Goal: Contribute content: Contribute content

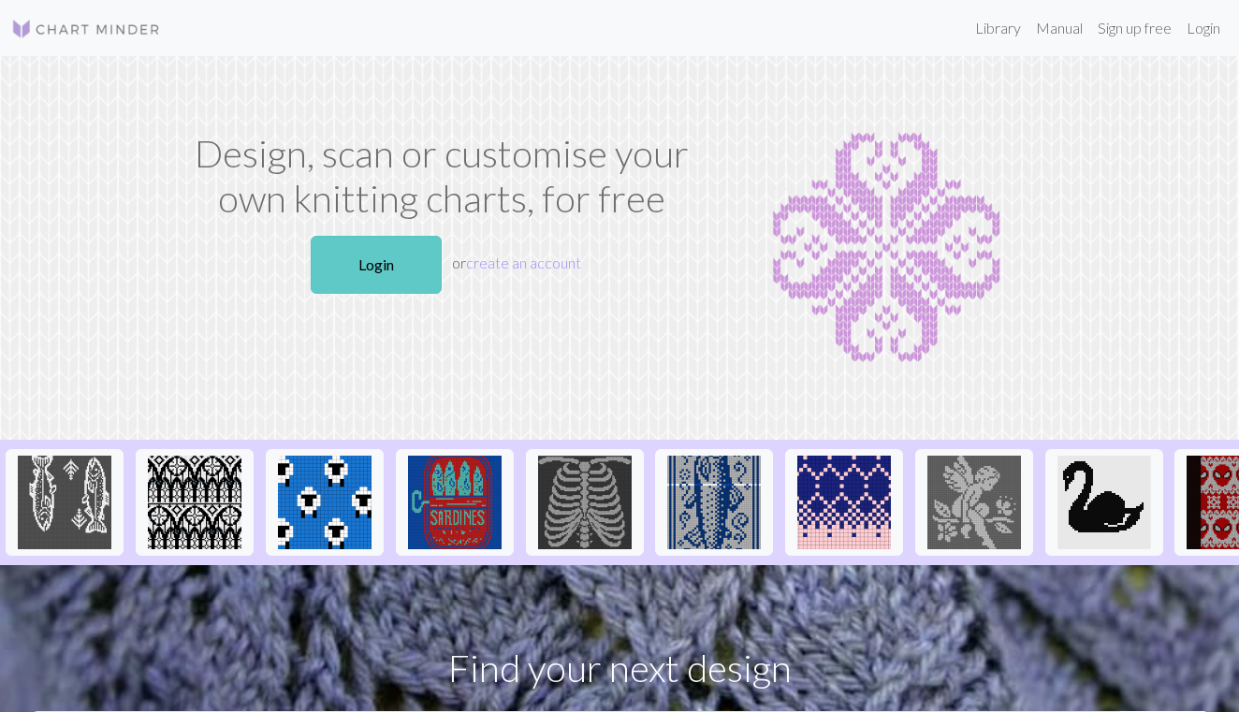
click at [402, 274] on link "Login" at bounding box center [376, 265] width 131 height 58
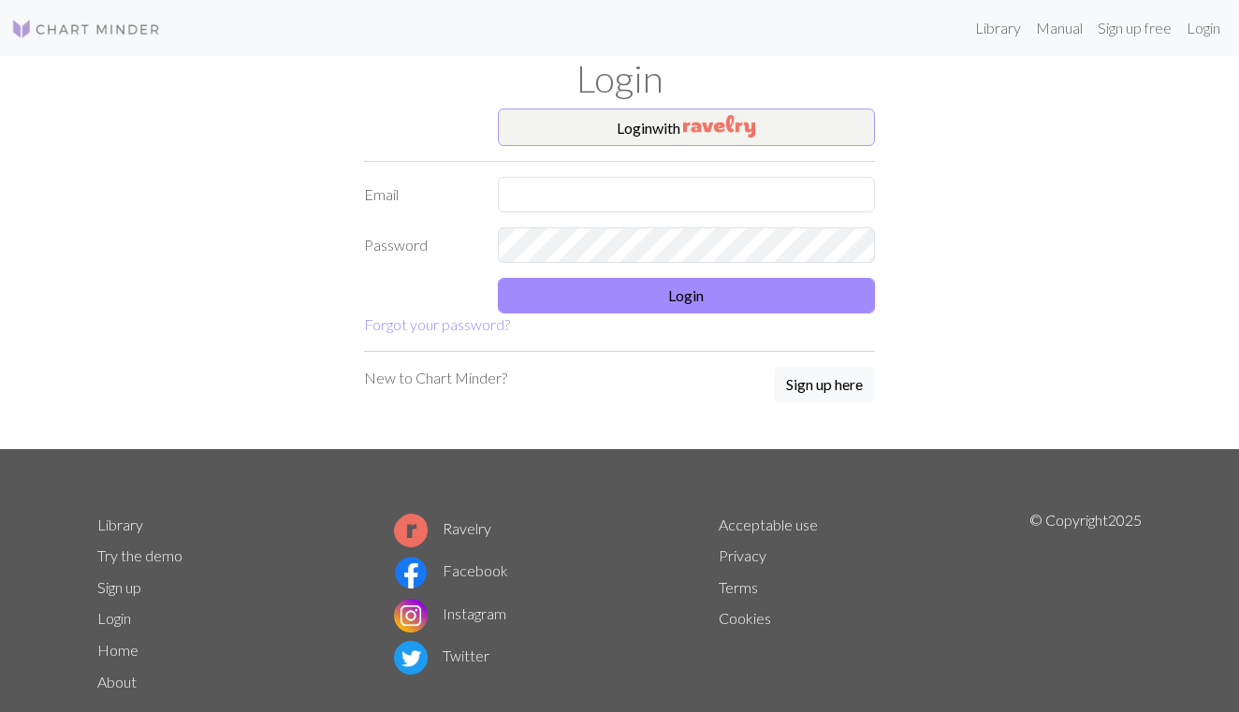
click at [712, 129] on img "button" at bounding box center [719, 126] width 72 height 22
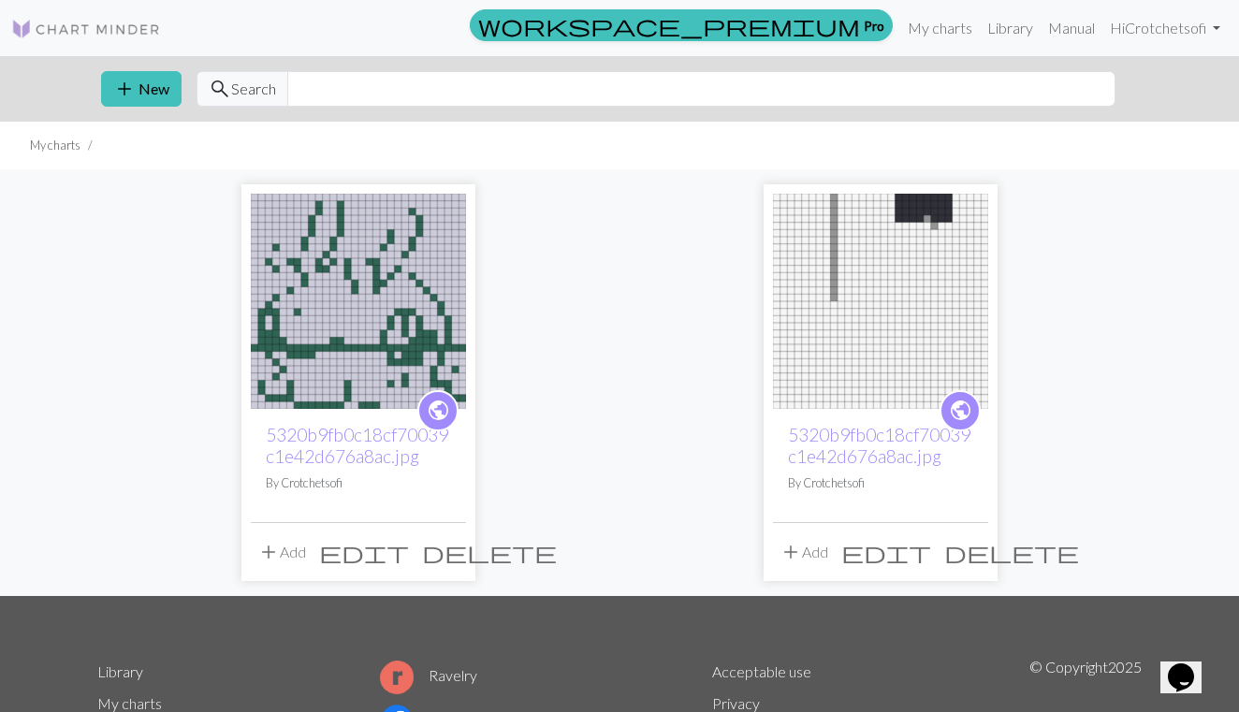
click at [384, 415] on div "public 5320b9fb0c18cf70039c1e42d676a8ac.jpg By Crotchetsofi" at bounding box center [358, 465] width 215 height 113
click at [368, 453] on link "5320b9fb0c18cf70039c1e42d676a8ac.jpg" at bounding box center [357, 445] width 183 height 43
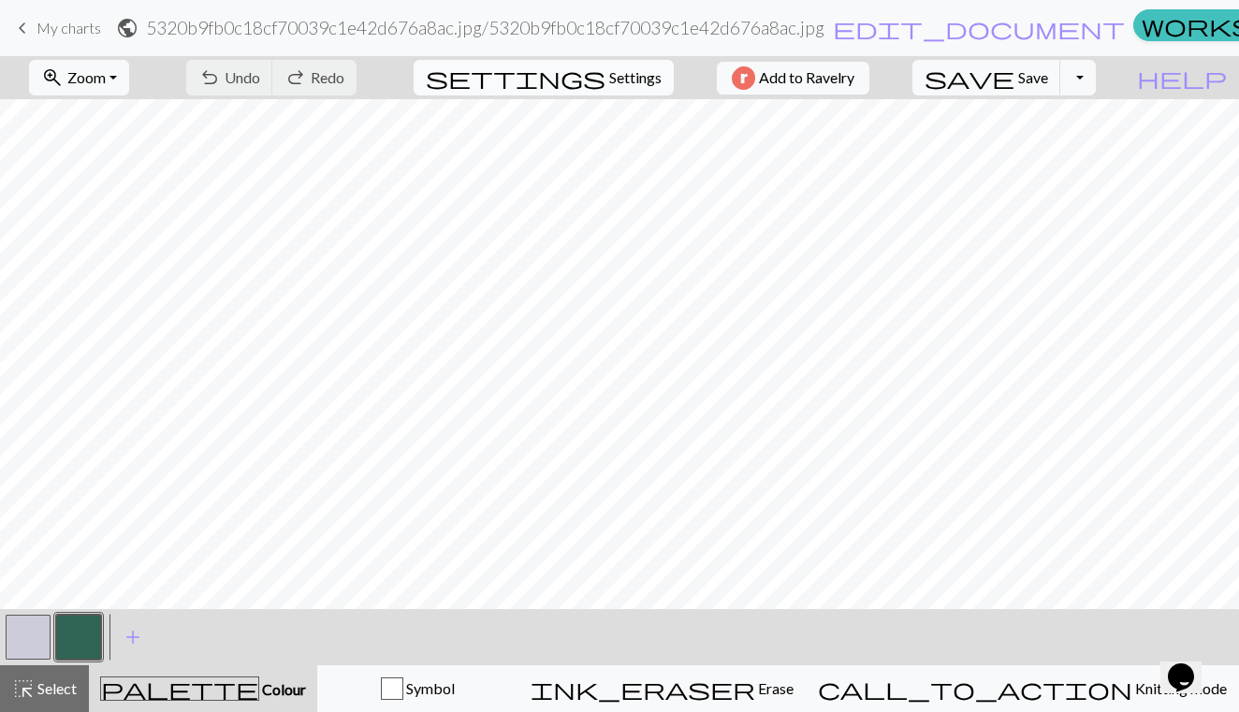
click at [591, 82] on span "settings" at bounding box center [516, 78] width 180 height 26
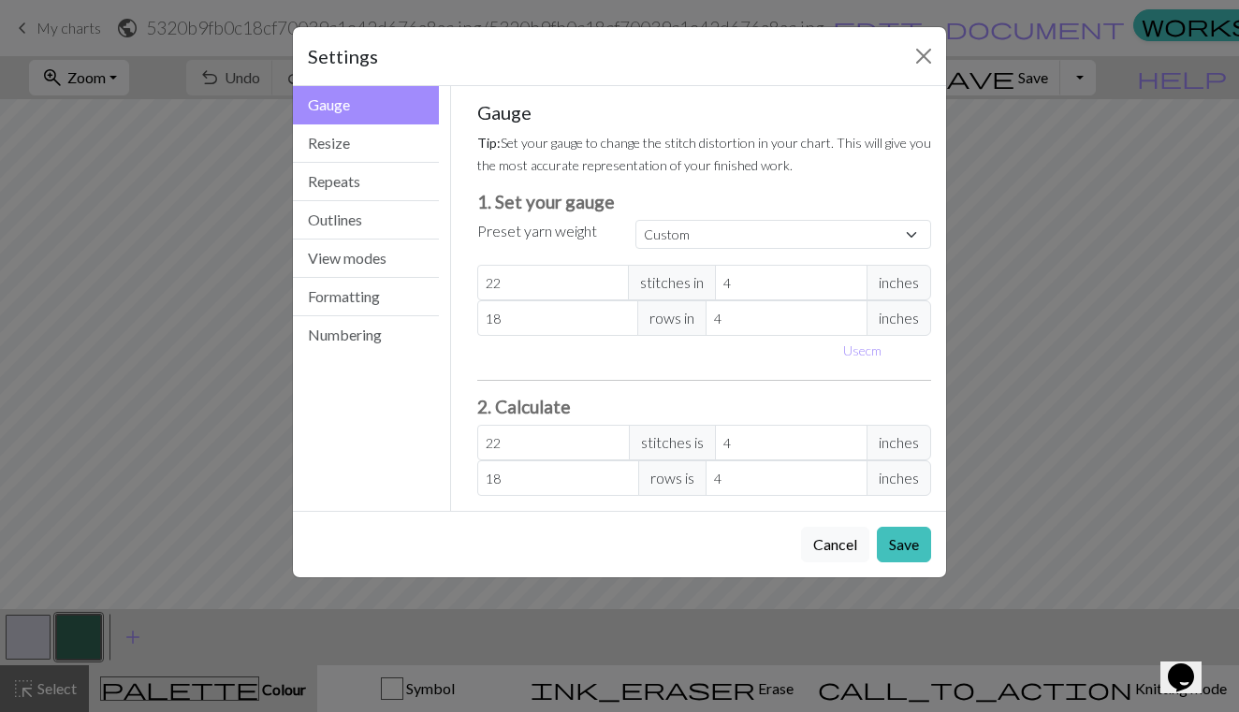
click at [918, 78] on div "Settings" at bounding box center [619, 56] width 653 height 59
click at [924, 66] on button "Close" at bounding box center [924, 56] width 30 height 30
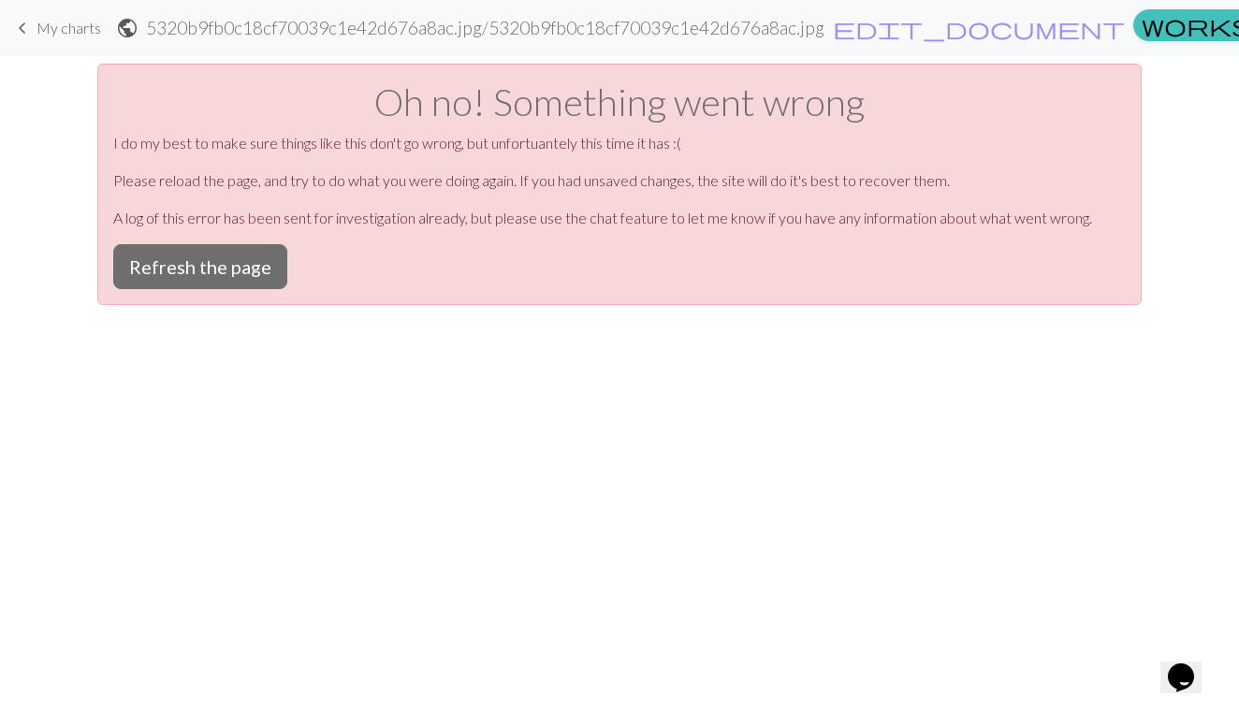
click at [60, 31] on span "My charts" at bounding box center [69, 28] width 65 height 18
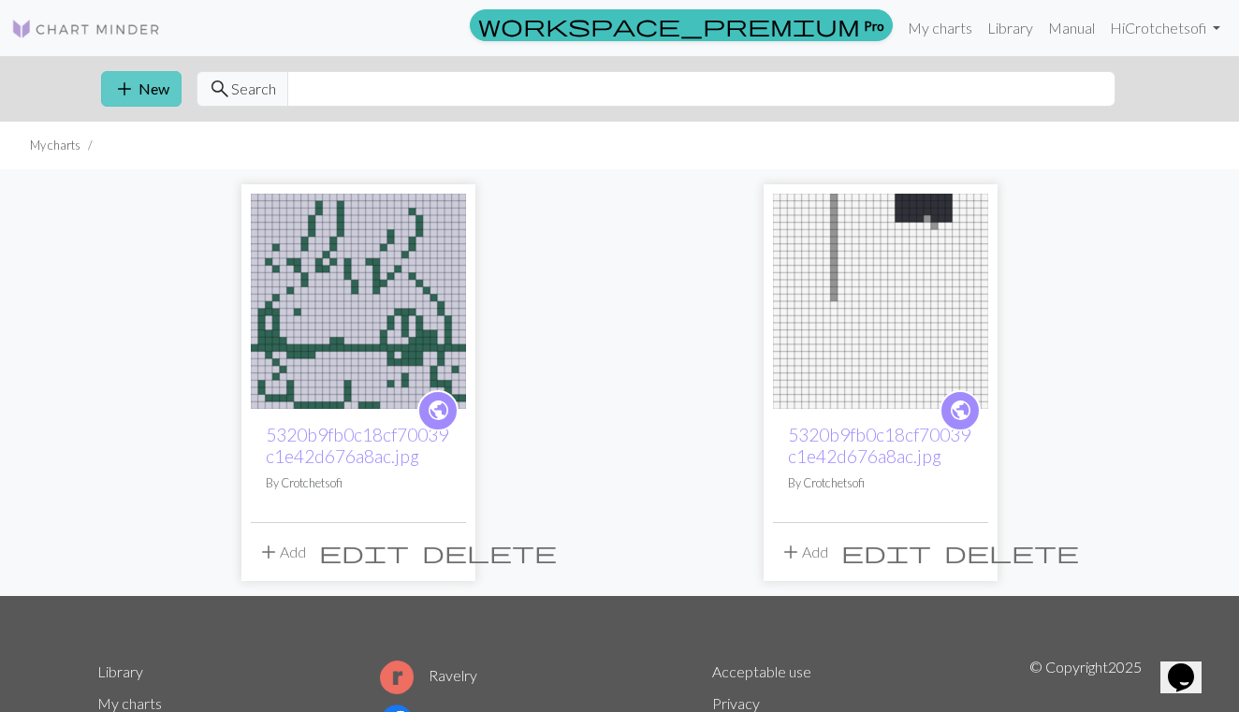
click at [151, 89] on button "add New" at bounding box center [141, 89] width 80 height 36
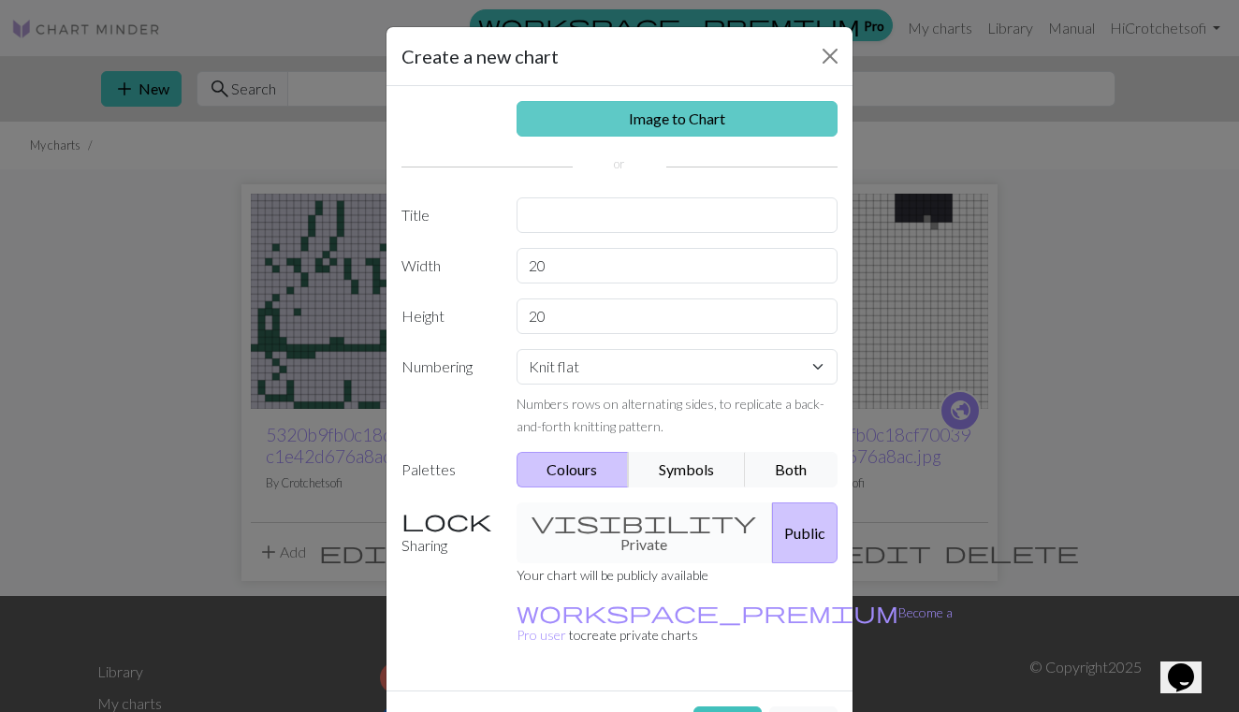
click at [707, 121] on link "Image to Chart" at bounding box center [678, 119] width 322 height 36
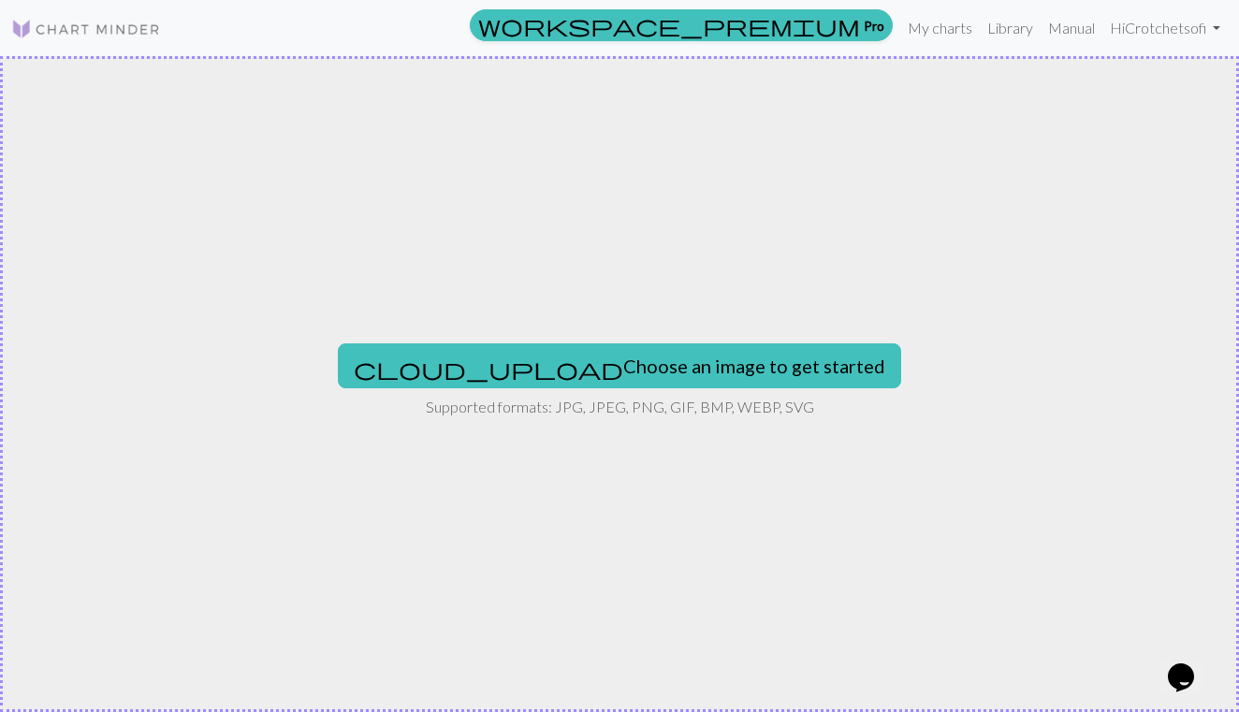
click at [622, 333] on div "cloud_upload Choose an image to get started Supported formats: JPG, JPEG, PNG, …" at bounding box center [619, 384] width 1239 height 656
